Goal: Task Accomplishment & Management: Manage account settings

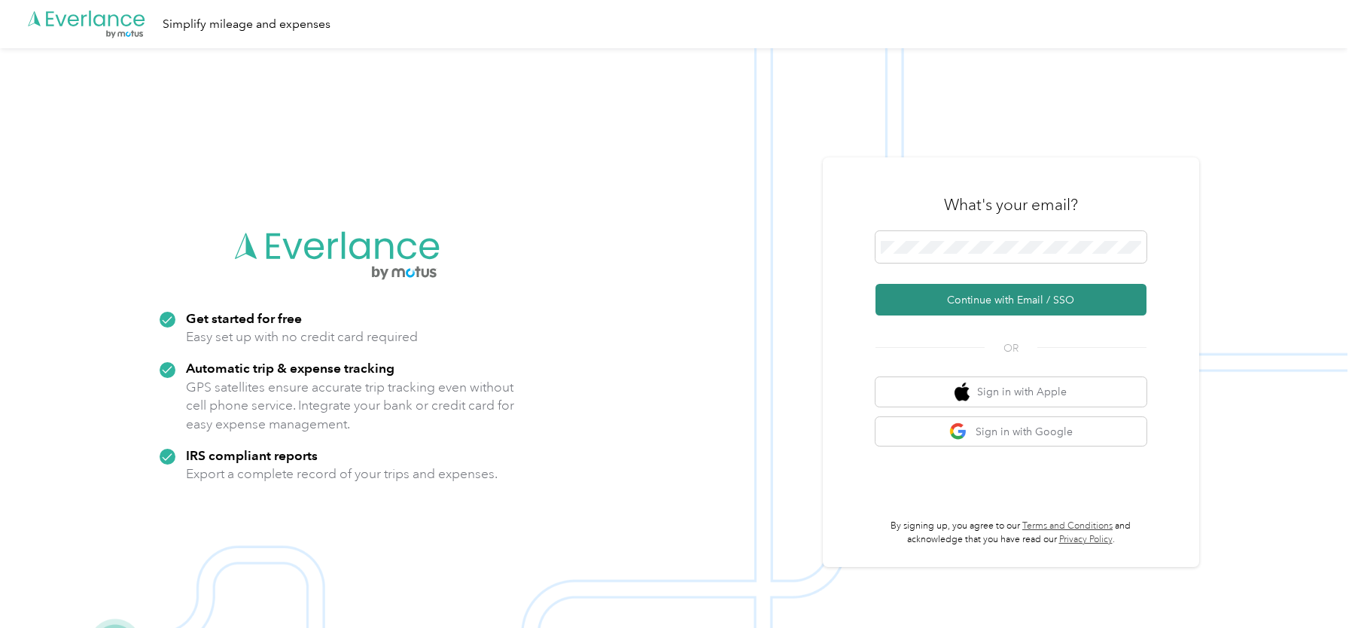
click at [946, 296] on button "Continue with Email / SSO" at bounding box center [1010, 300] width 271 height 32
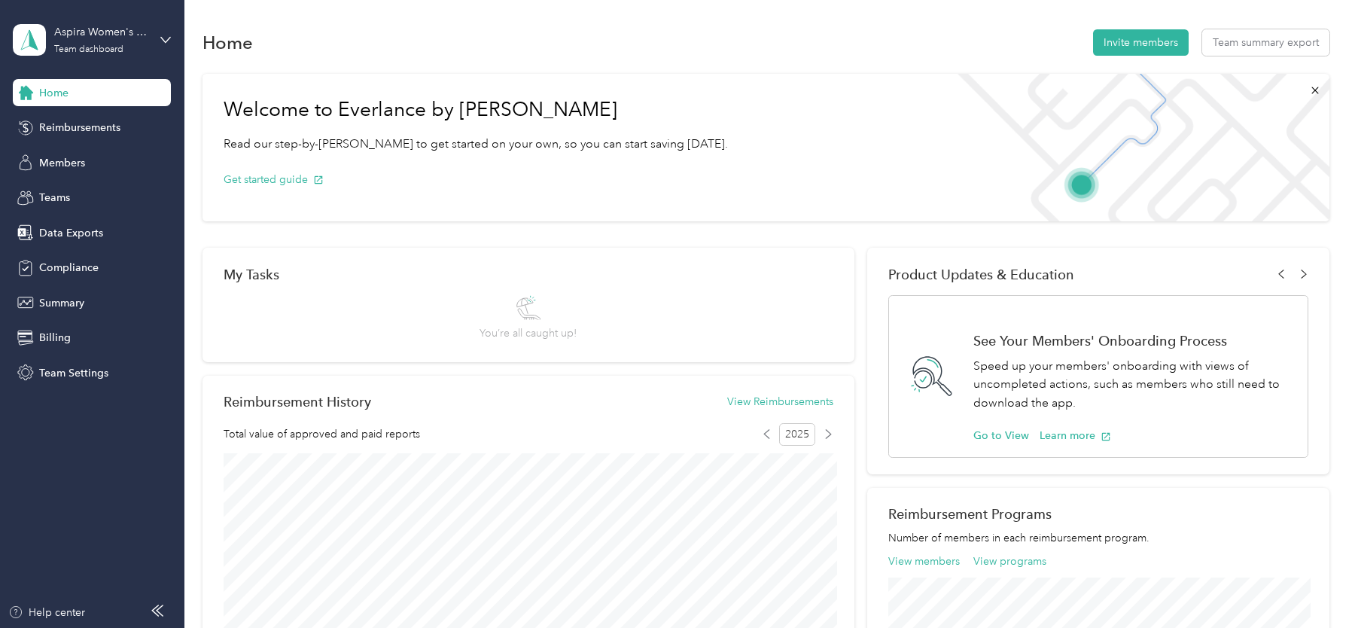
click at [102, 388] on aside "Aspira Women's Health Team dashboard Home Reimbursements Members Teams Data Exp…" at bounding box center [92, 314] width 184 height 628
click at [93, 379] on span "Team Settings" at bounding box center [73, 373] width 69 height 16
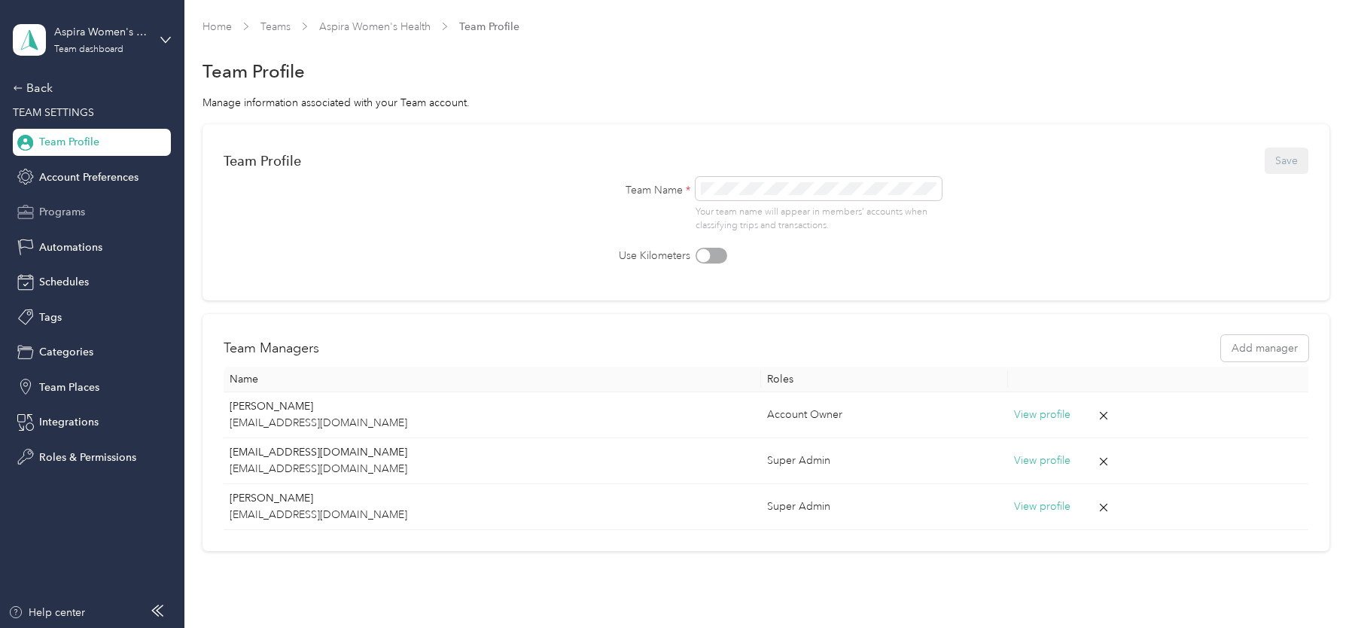
click at [80, 204] on span "Programs" at bounding box center [62, 212] width 46 height 16
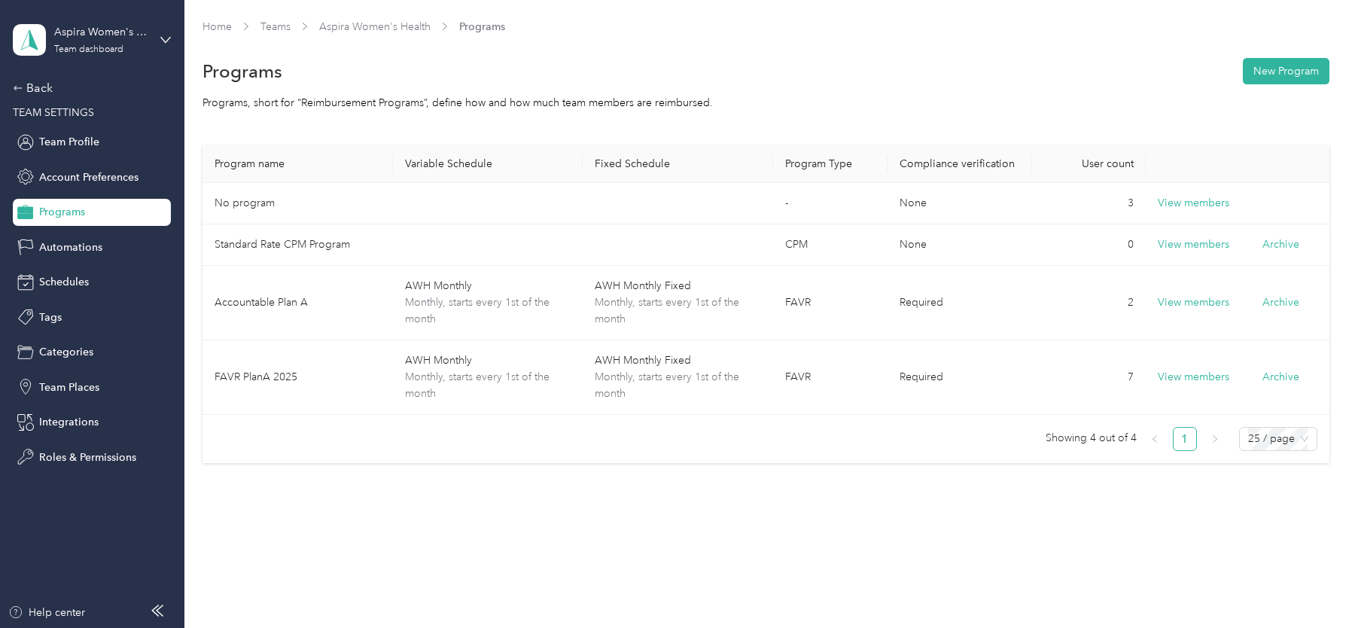
click at [47, 100] on div "Back TEAM SETTINGS Team Profile Account Preferences Programs Automations Schedu…" at bounding box center [92, 274] width 158 height 391
click at [41, 84] on div "Back" at bounding box center [88, 88] width 151 height 18
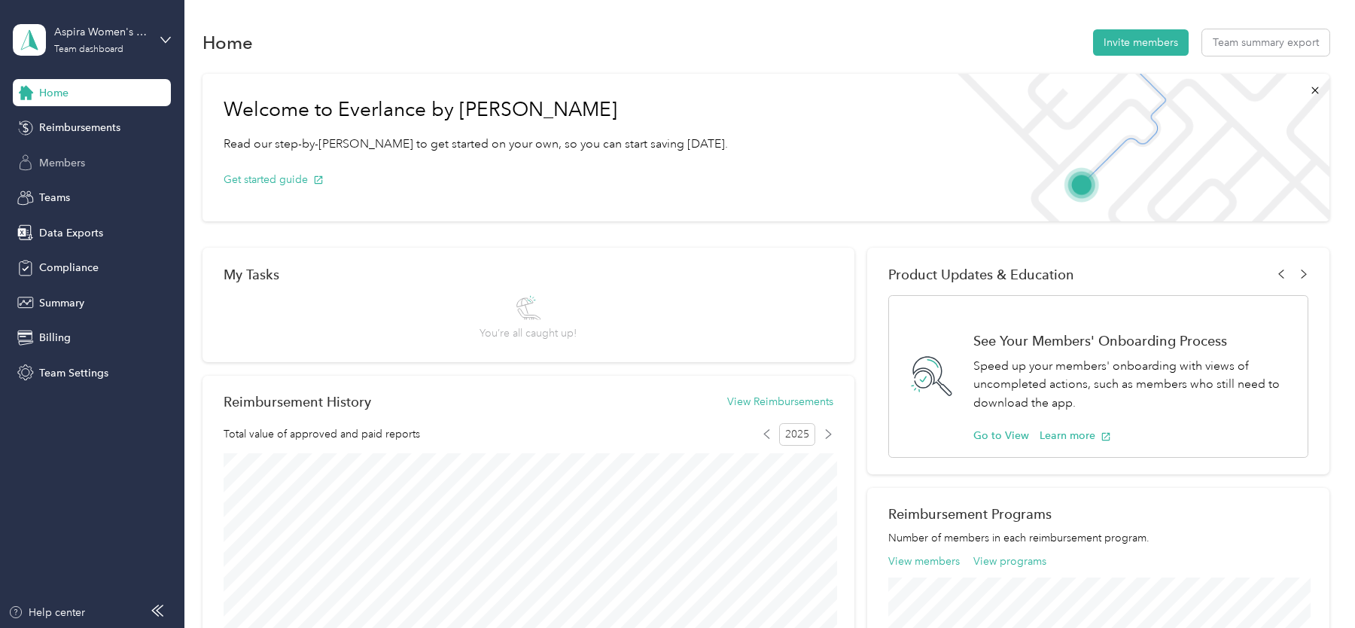
click at [59, 159] on span "Members" at bounding box center [62, 163] width 46 height 16
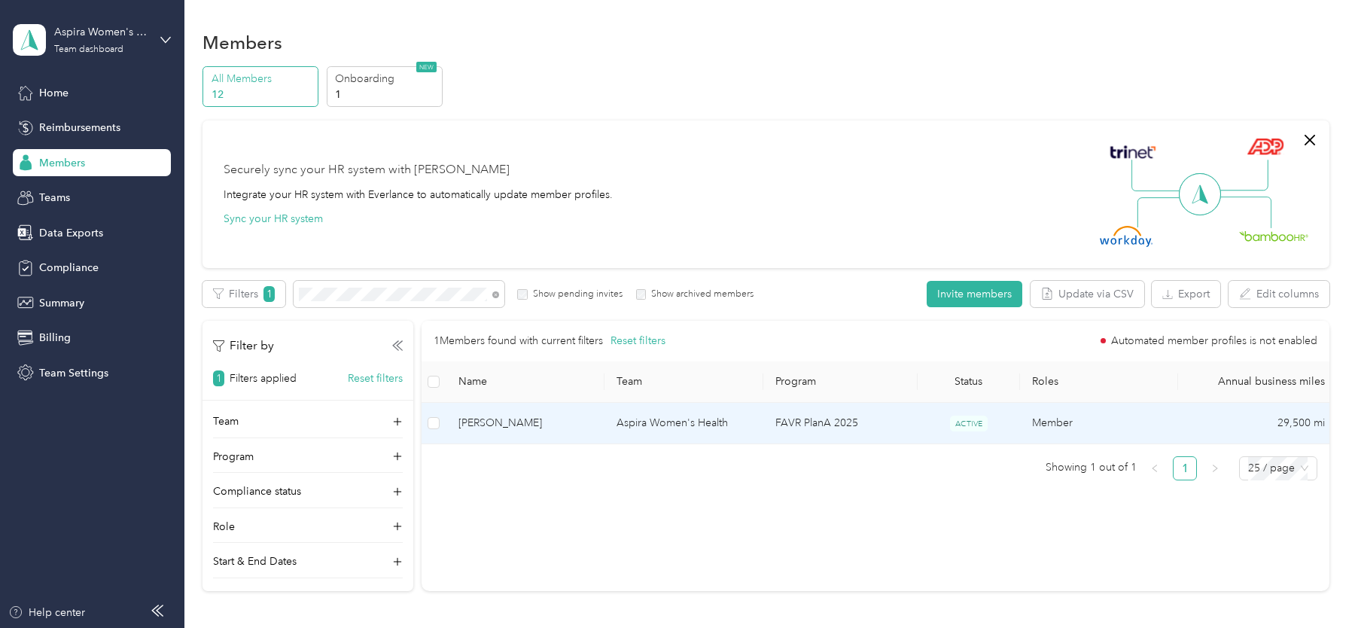
click at [649, 440] on td "Aspira Women's Health" at bounding box center [683, 423] width 158 height 41
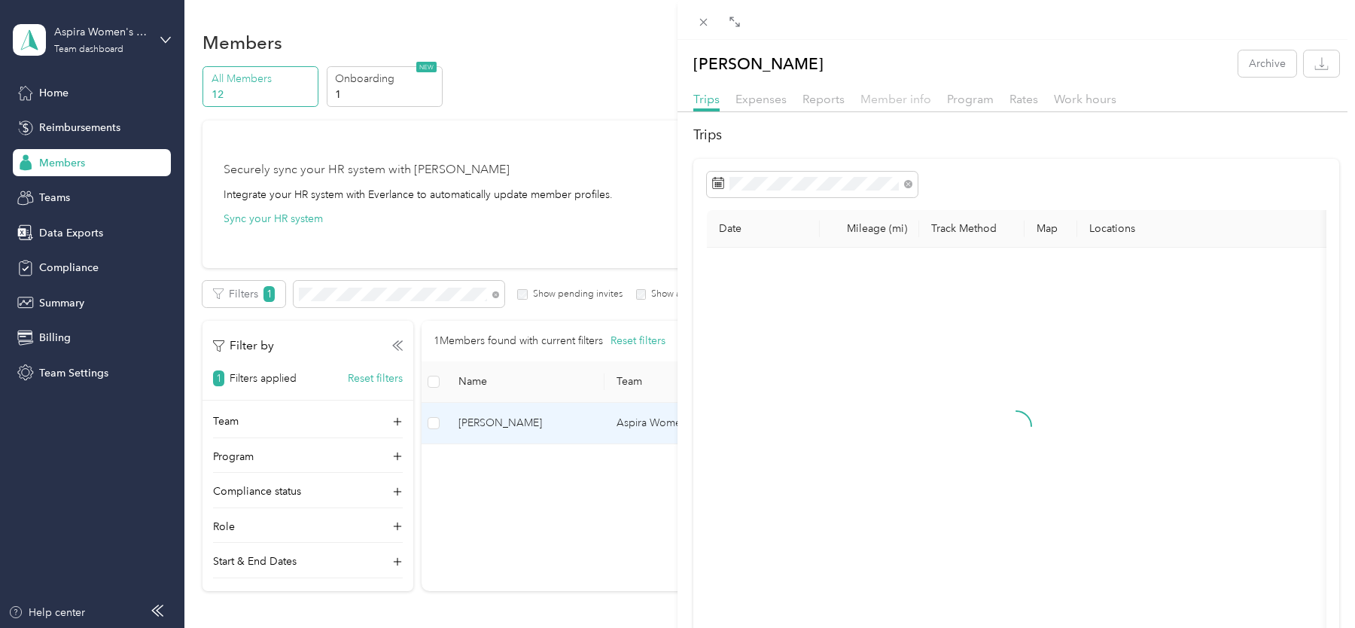
click at [899, 98] on span "Member info" at bounding box center [895, 99] width 71 height 14
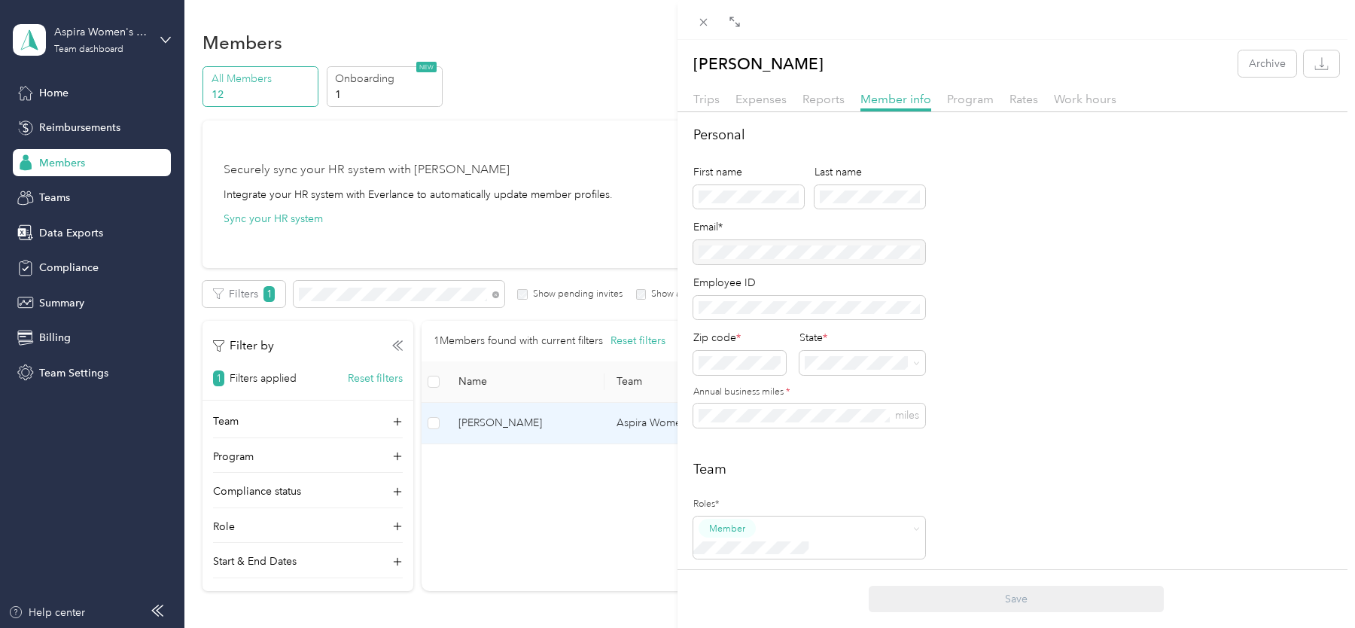
click at [771, 247] on div at bounding box center [809, 252] width 232 height 24
click at [105, 49] on div "[PERSON_NAME] Archive Trips Expenses Reports Member info Program Rates Work hou…" at bounding box center [677, 314] width 1355 height 628
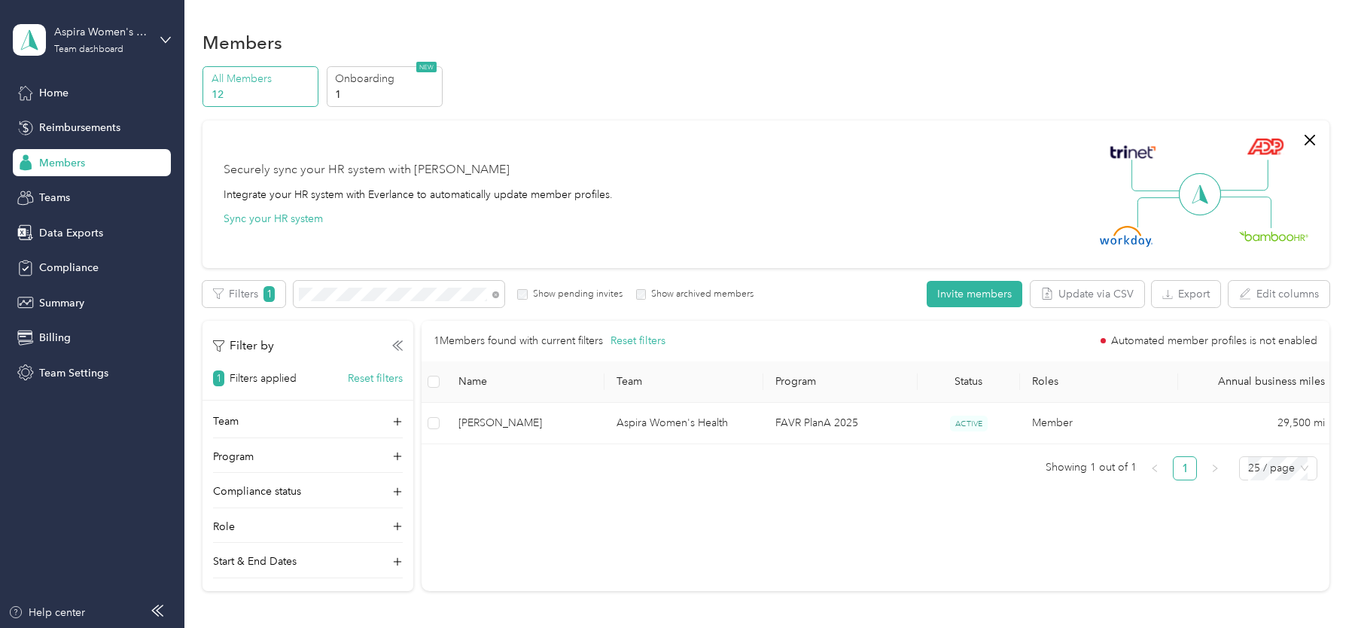
click at [144, 28] on div at bounding box center [677, 314] width 1355 height 628
click at [132, 38] on div "Aspira Women's Health" at bounding box center [101, 32] width 94 height 16
click at [102, 187] on div "Log out" at bounding box center [171, 192] width 296 height 26
